Goal: Navigation & Orientation: Understand site structure

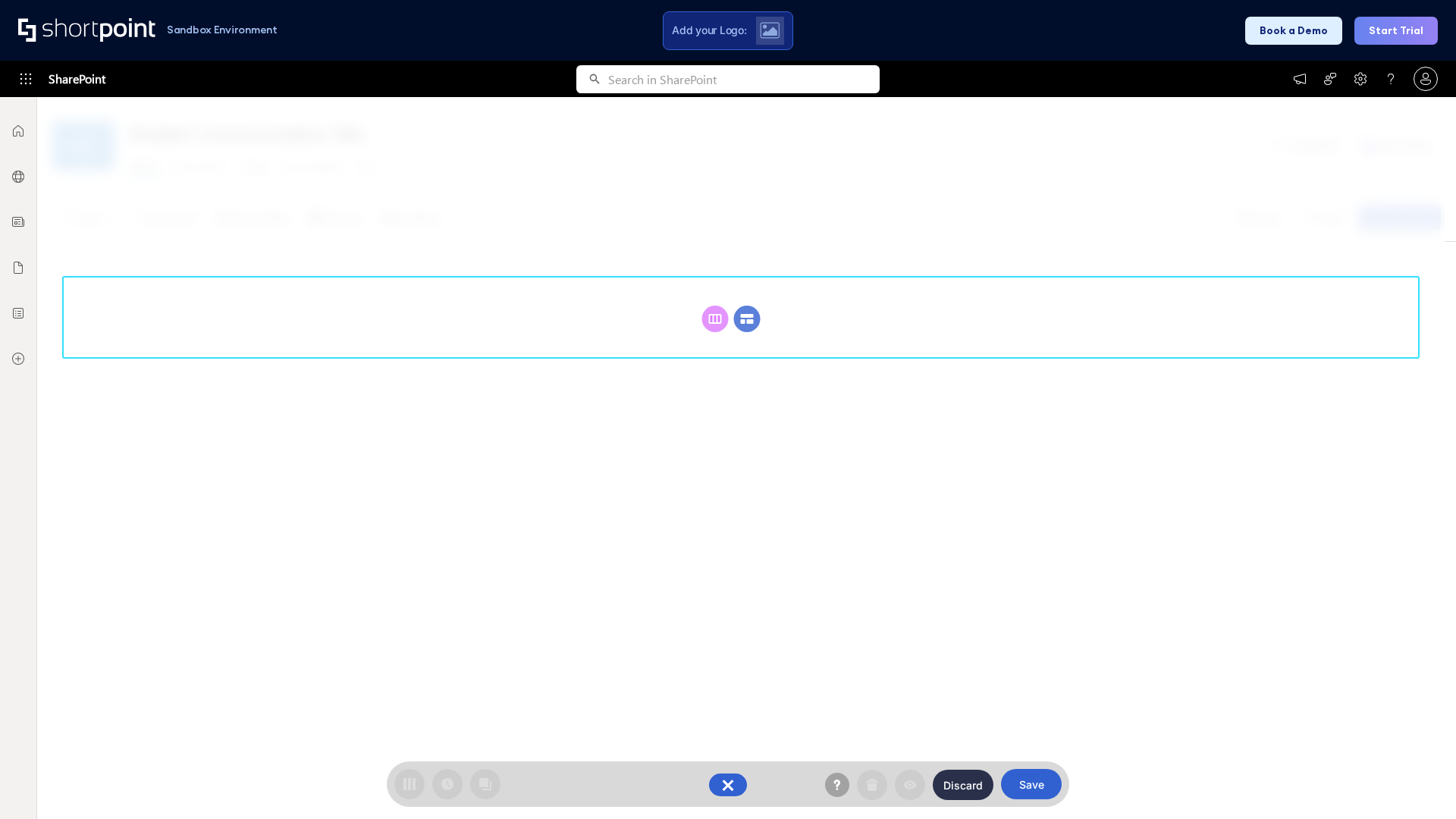
scroll to position [208, 0]
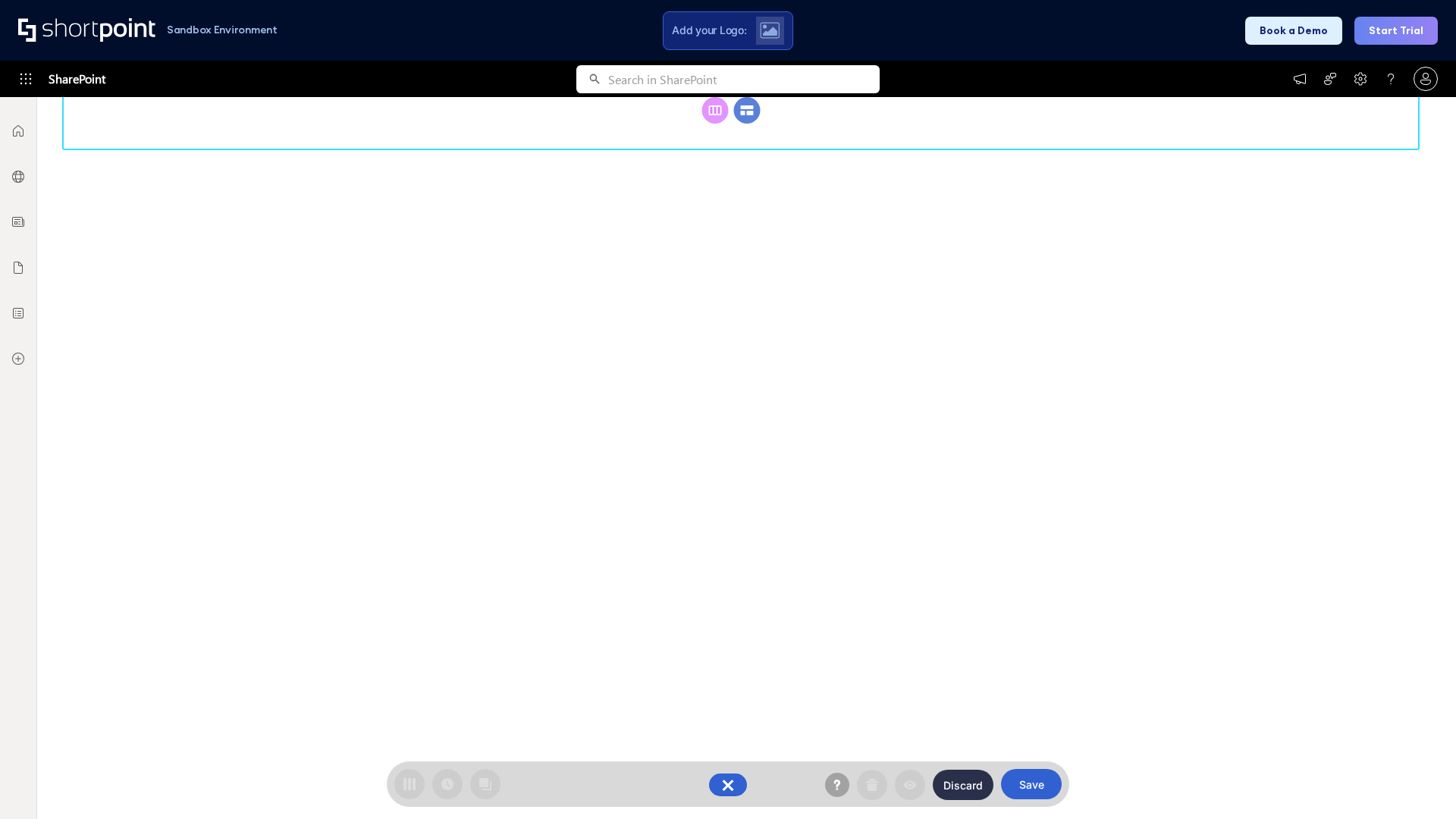
click at [747, 123] on circle at bounding box center [747, 110] width 27 height 27
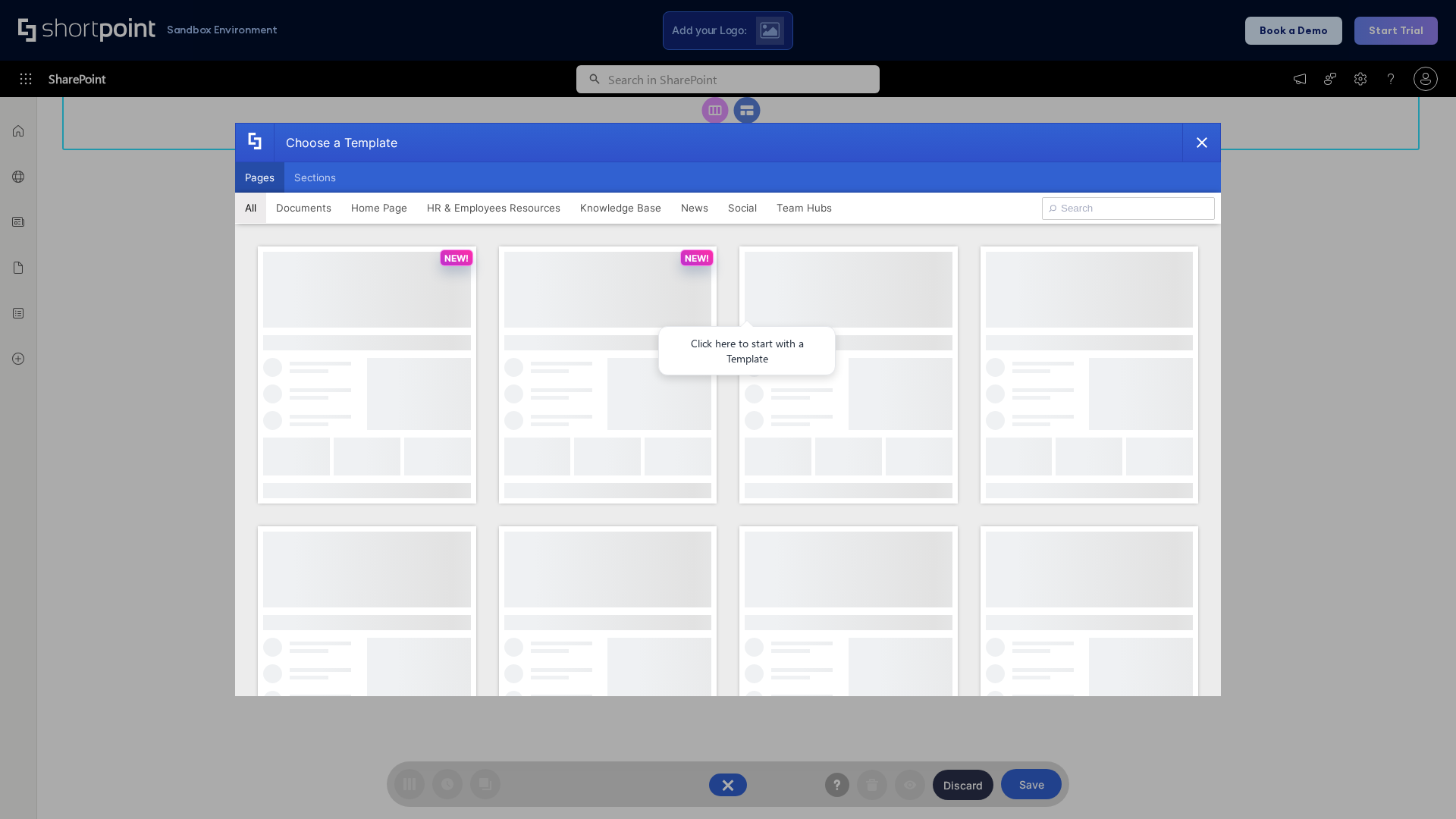
scroll to position [0, 0]
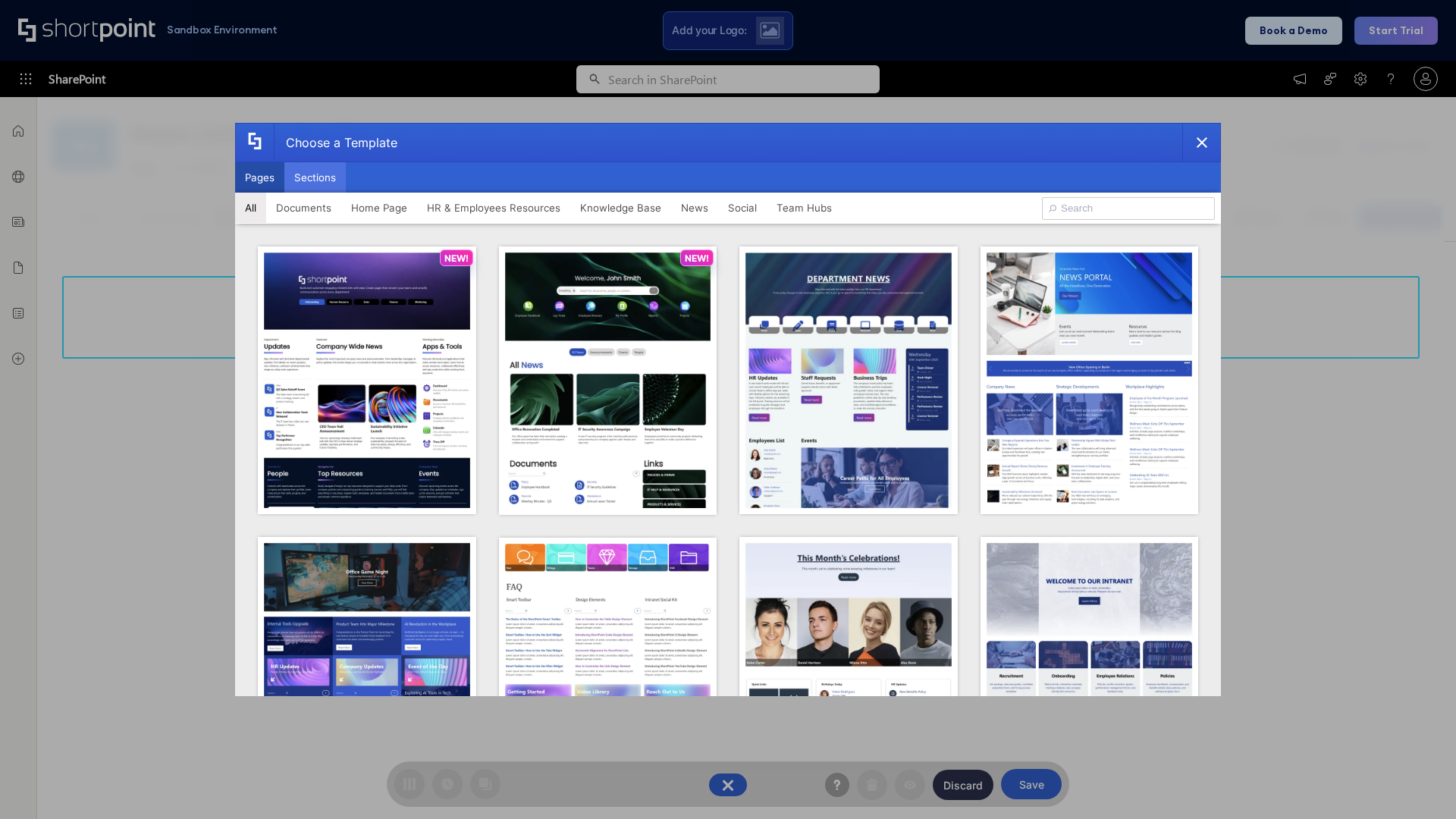
click at [315, 178] on button "Sections" at bounding box center [315, 177] width 61 height 31
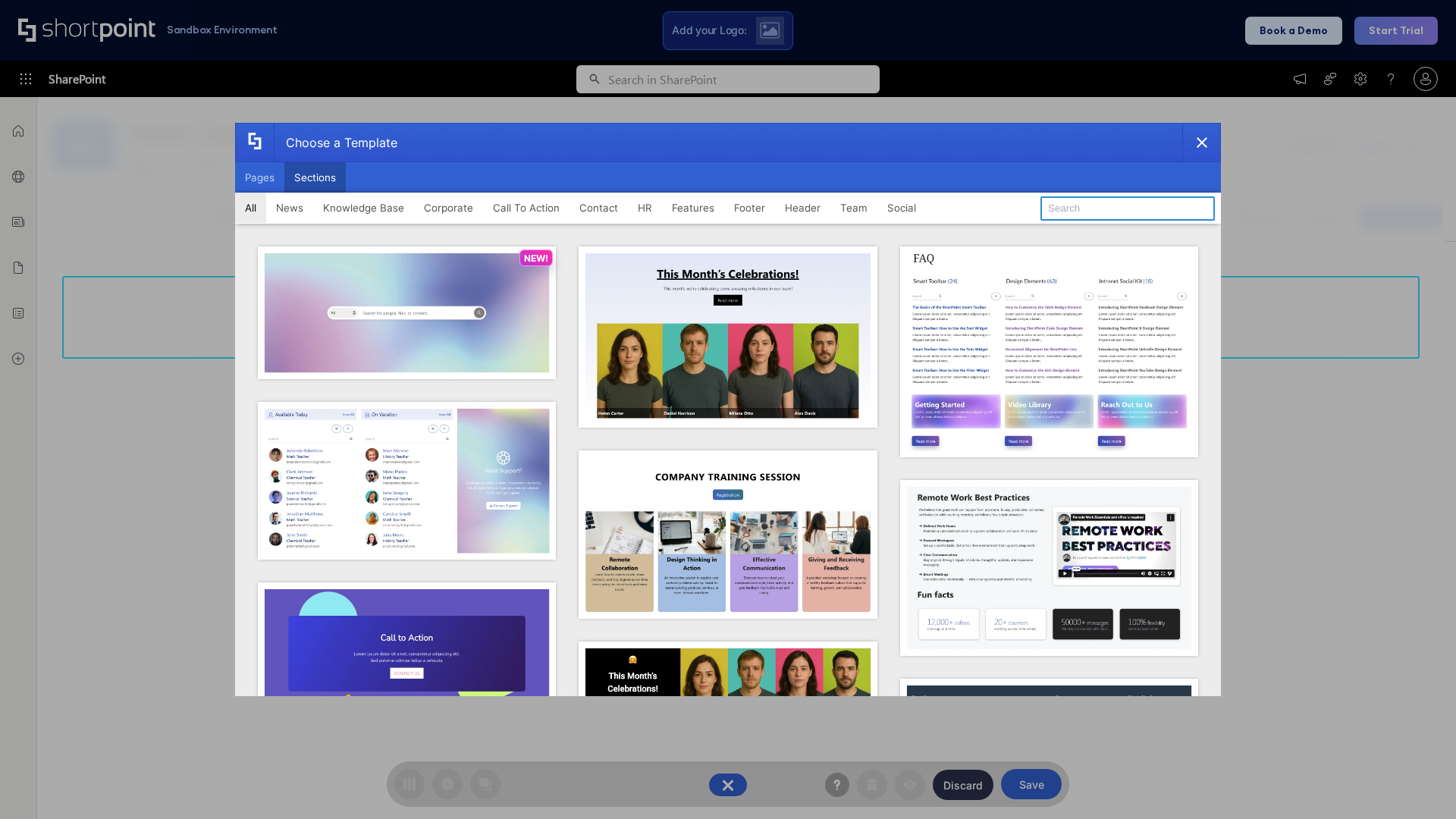
type input "Events"
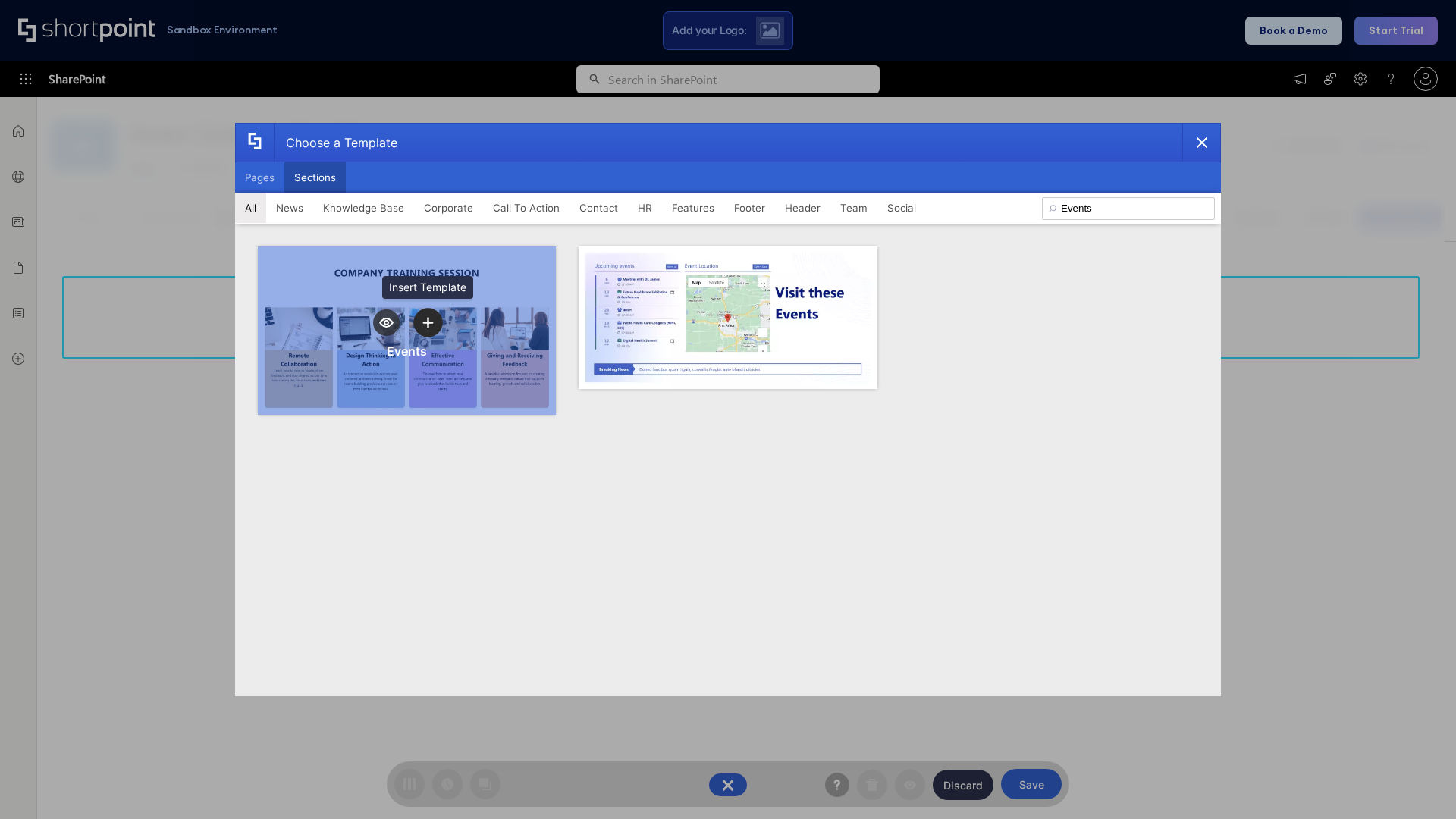
click at [428, 322] on icon "template selector" at bounding box center [428, 323] width 11 height 11
